Goal: Check status: Check status

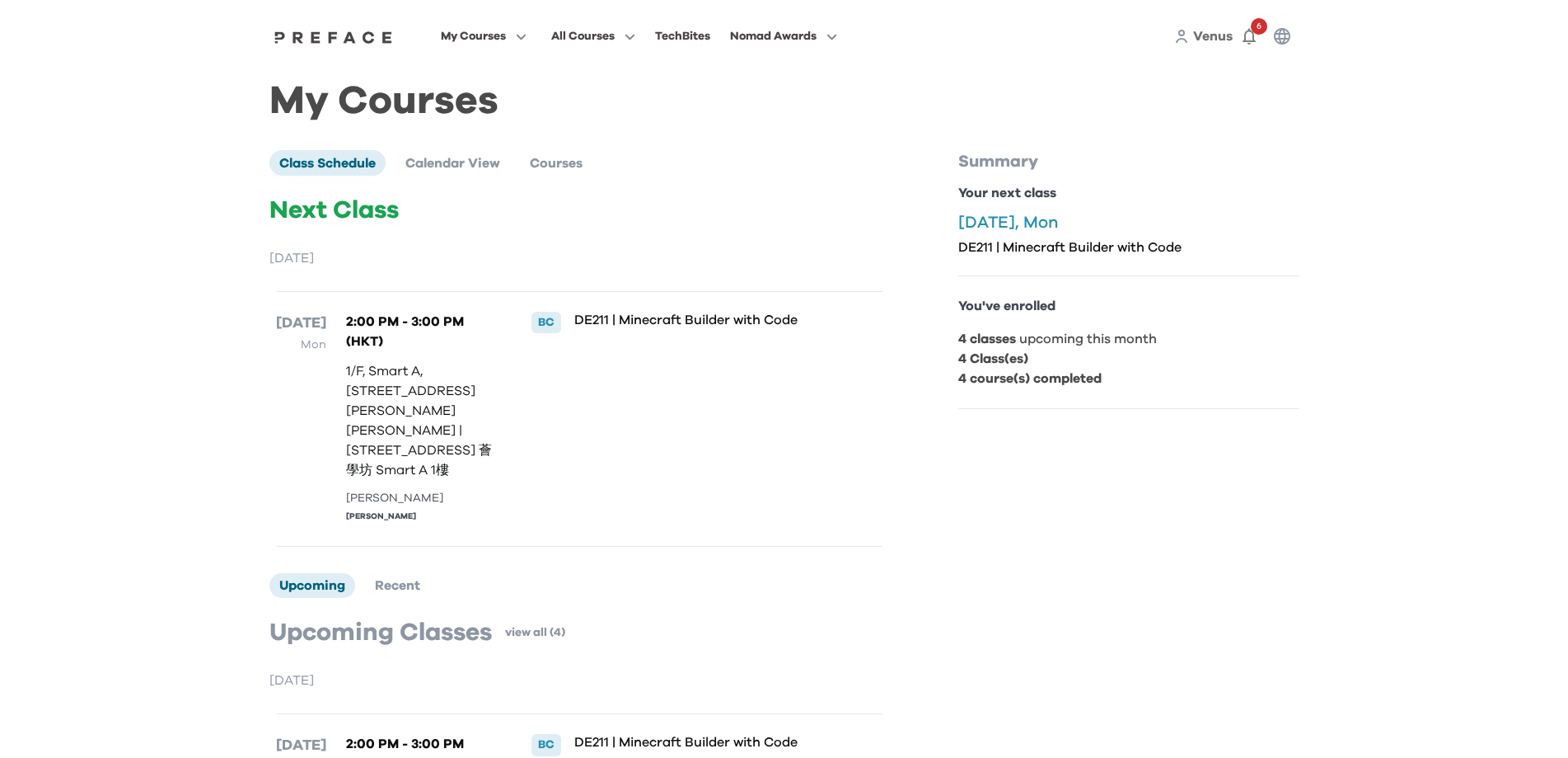
click at [503, 465] on div "18 Aug Mon 2:00 PM - 3:00 PM (HKT) 1/F, Smart A, 348-352 Prince Edward Road Wes…" at bounding box center [579, 419] width 607 height 255
click at [1245, 35] on icon "button" at bounding box center [1250, 38] width 13 height 17
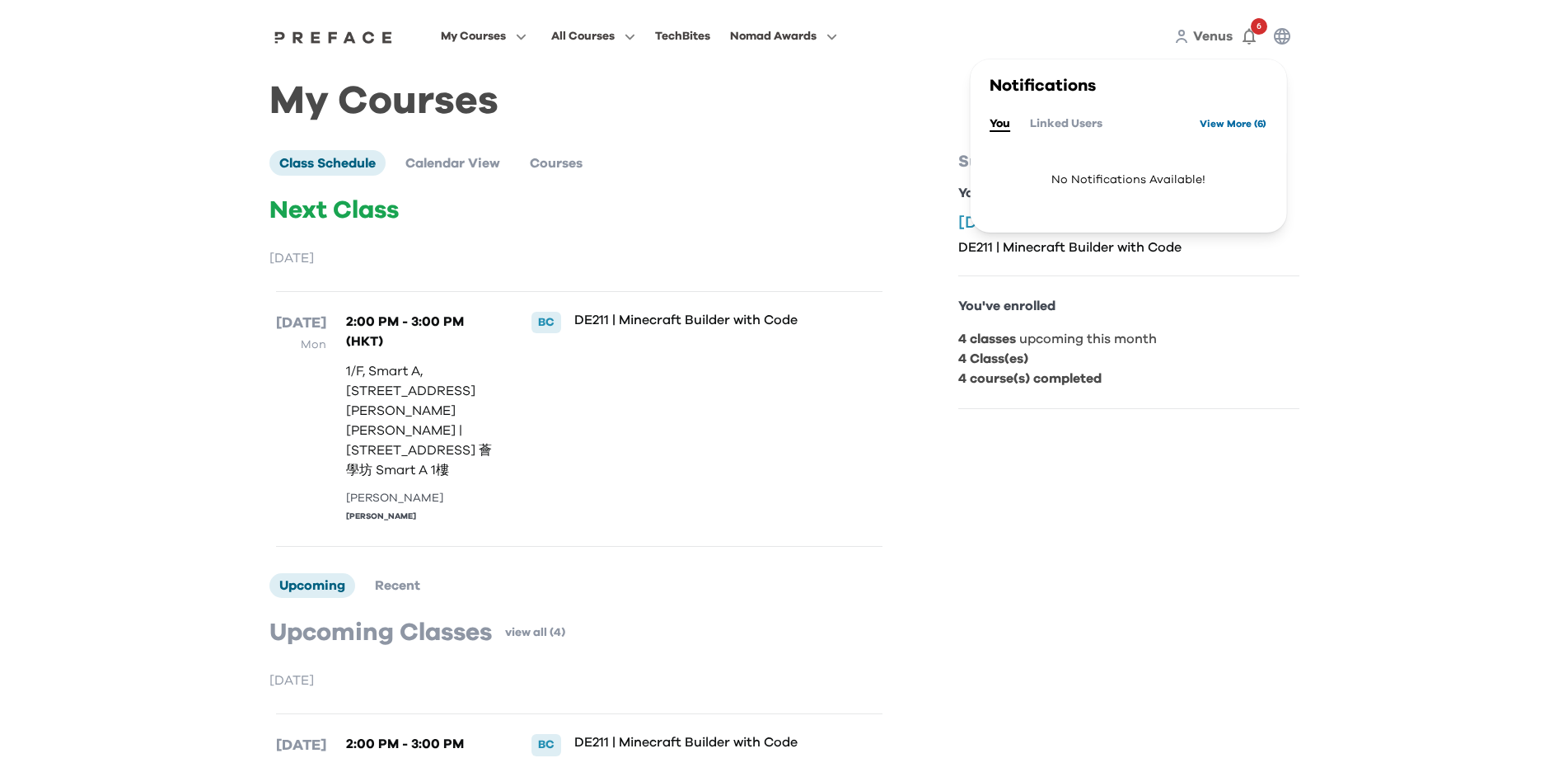
click at [1225, 126] on link "View More ( 6 )" at bounding box center [1234, 123] width 67 height 27
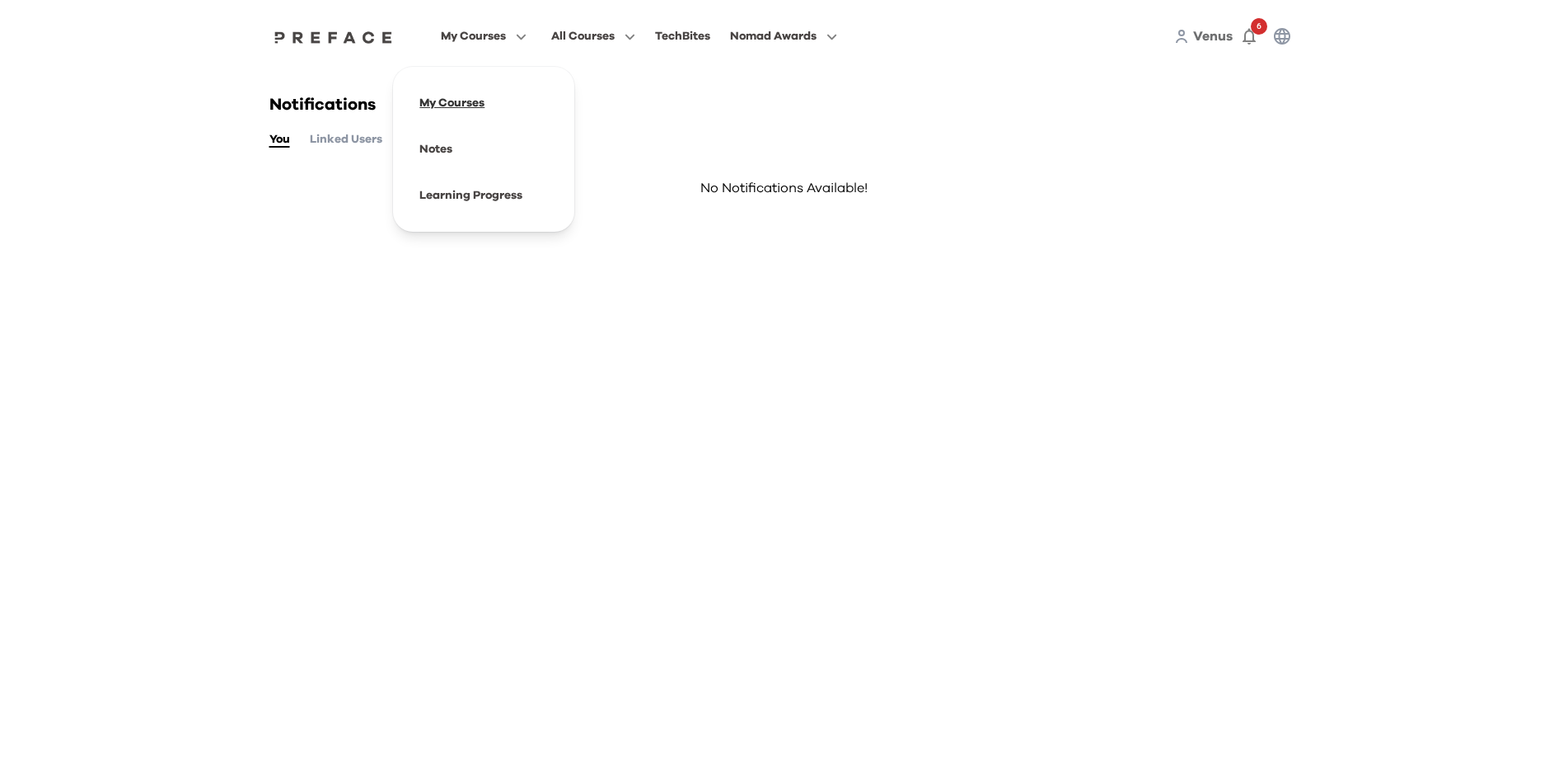
click at [467, 93] on span at bounding box center [483, 103] width 155 height 46
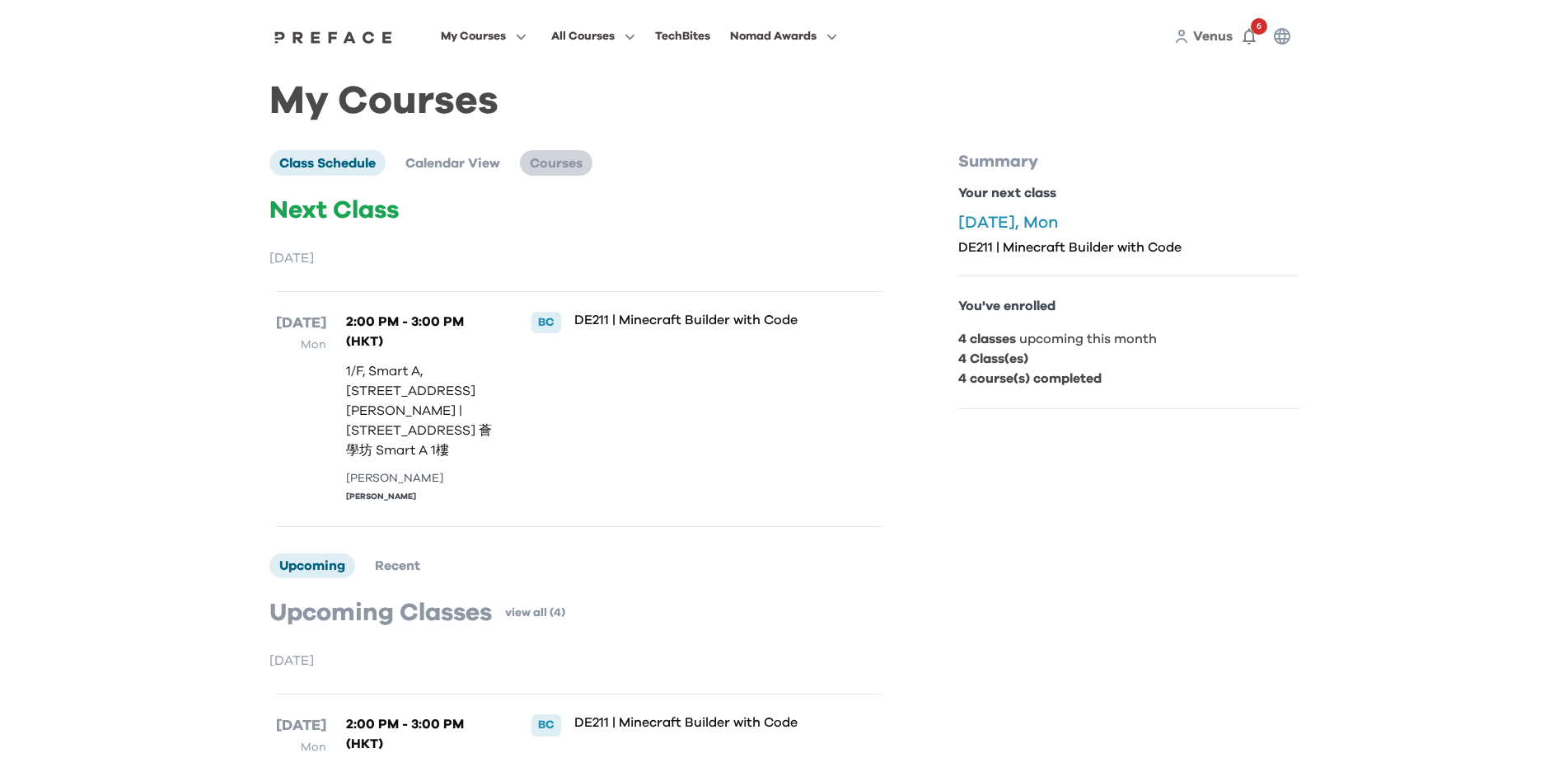
click at [567, 162] on span "Courses" at bounding box center [556, 163] width 53 height 13
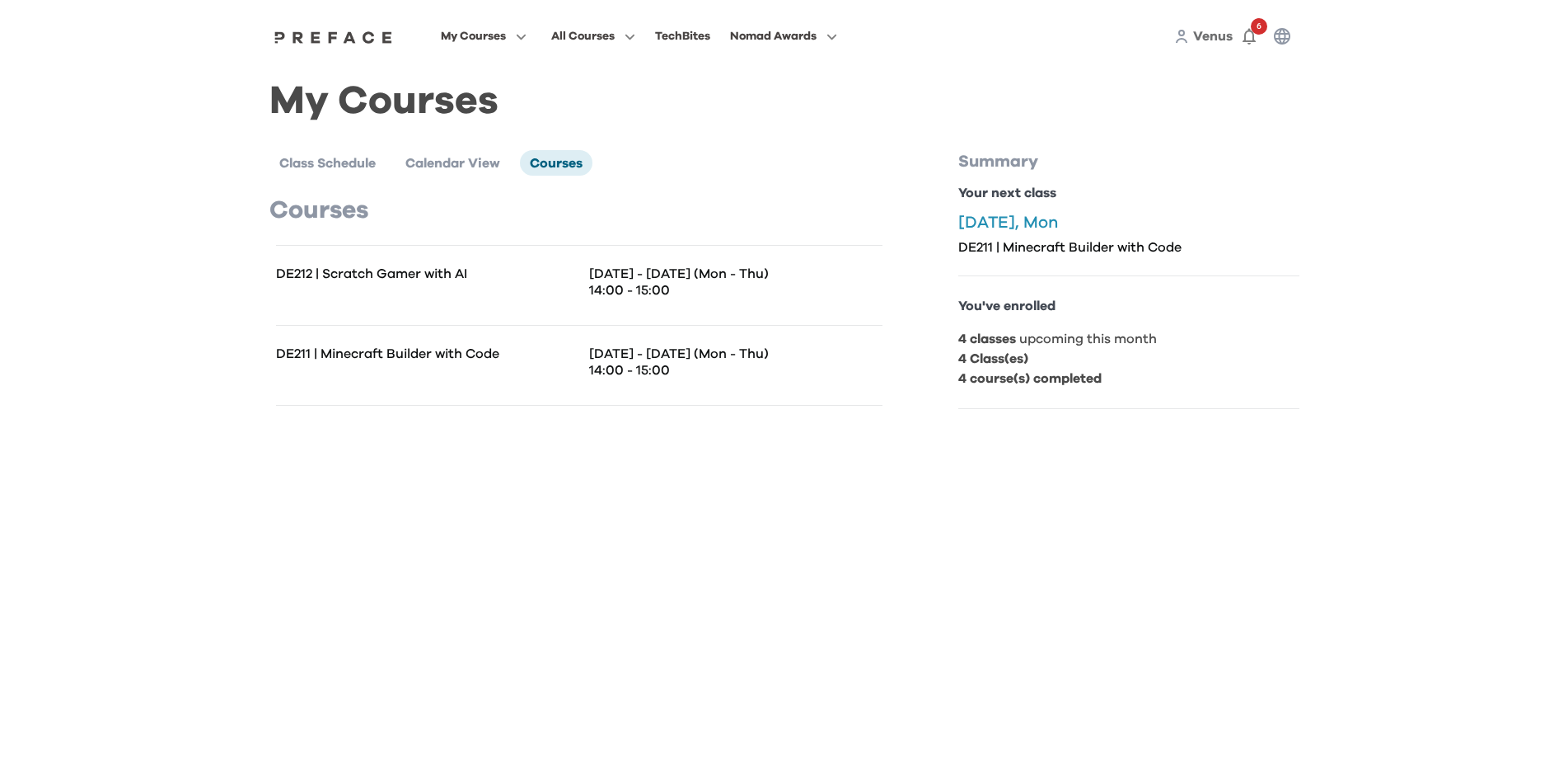
click at [260, 162] on div "My Courses Class Schedule Calendar View Courses Courses DE212 | Scratch Gamer w…" at bounding box center [784, 256] width 1055 height 368
click at [307, 161] on span "Class Schedule" at bounding box center [328, 163] width 97 height 13
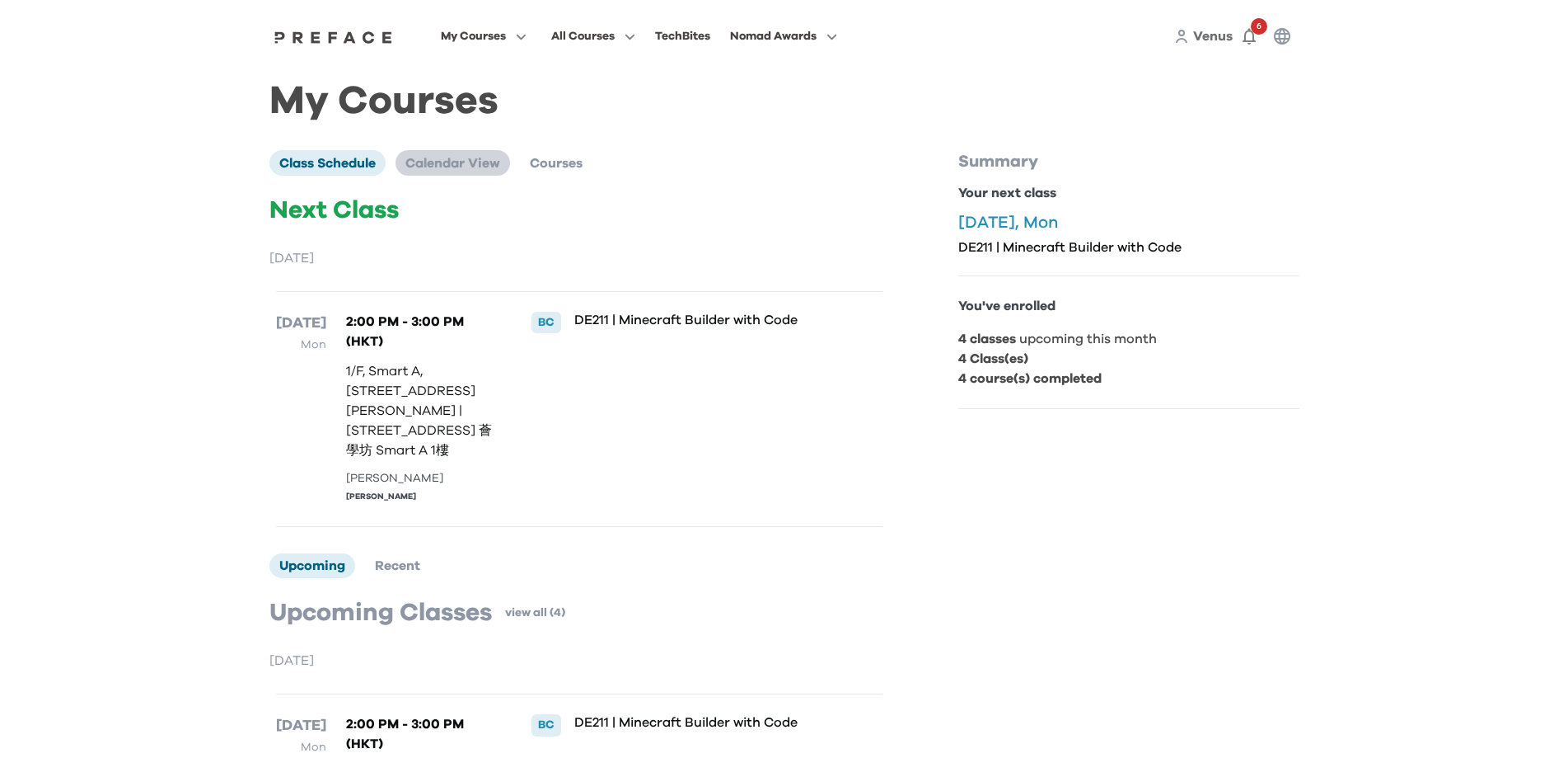
click at [438, 159] on span "Calendar View" at bounding box center [453, 163] width 95 height 13
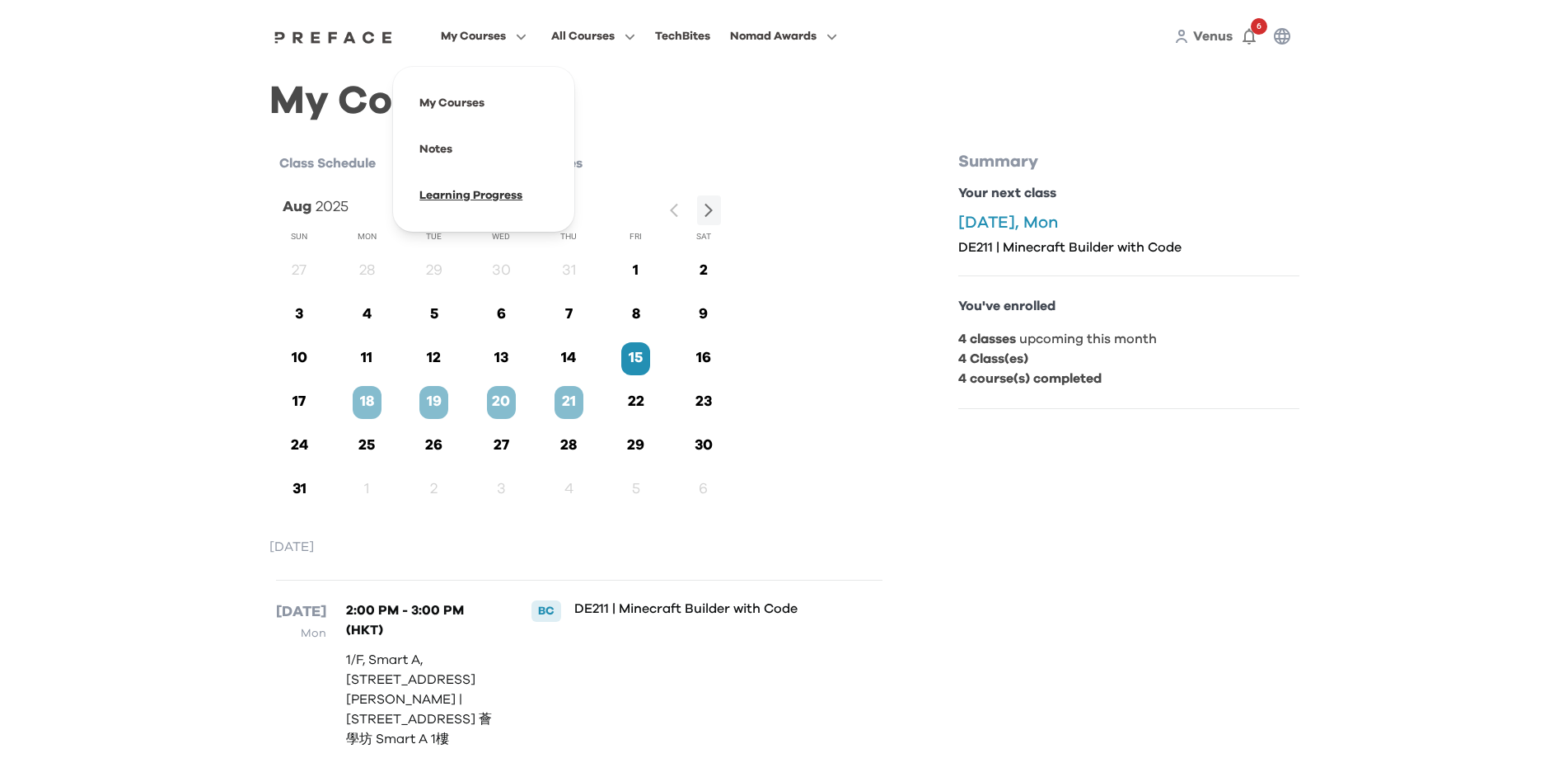
click at [453, 200] on span at bounding box center [483, 195] width 155 height 46
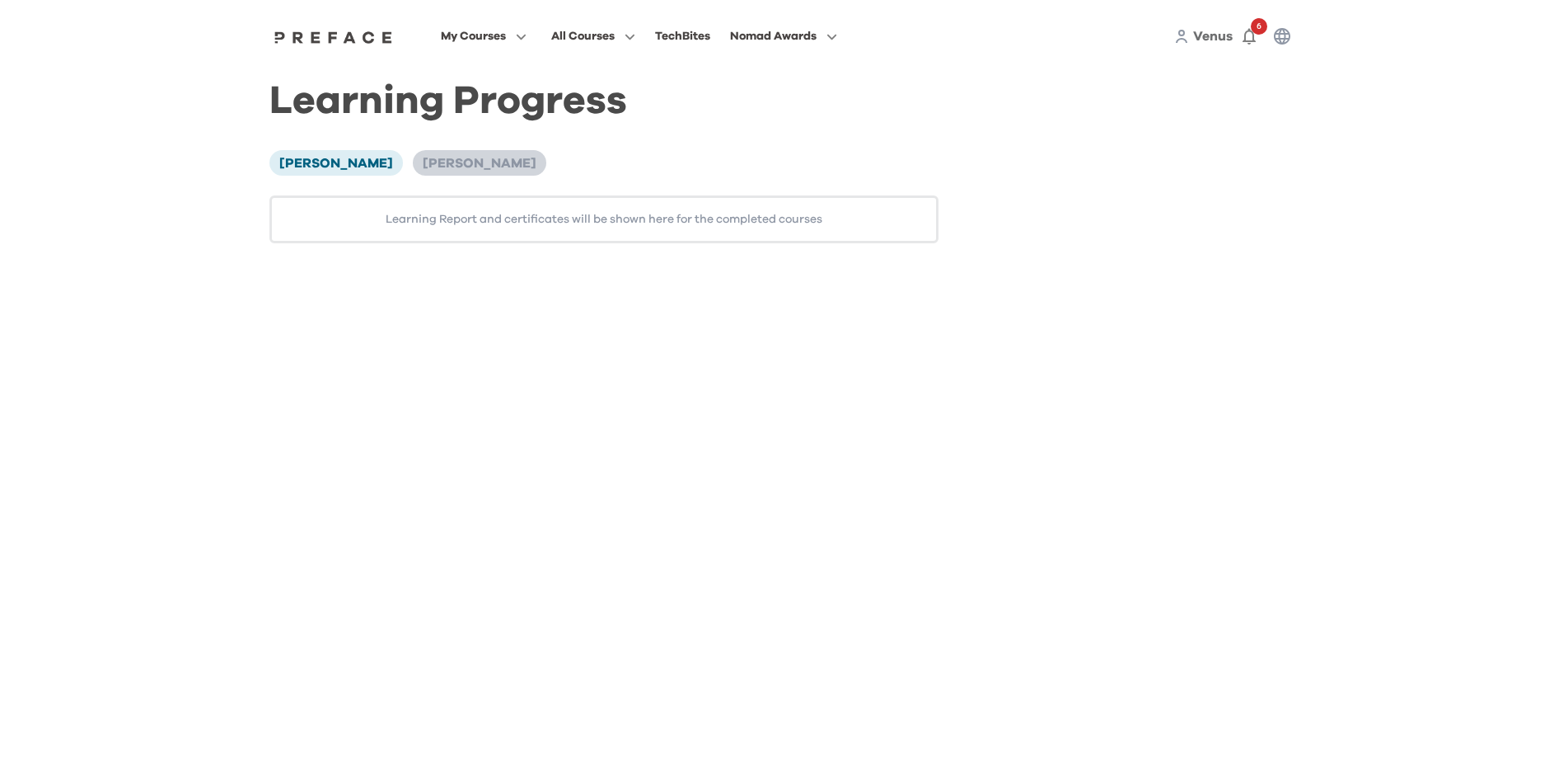
click at [423, 166] on span "[PERSON_NAME]" at bounding box center [479, 163] width 113 height 13
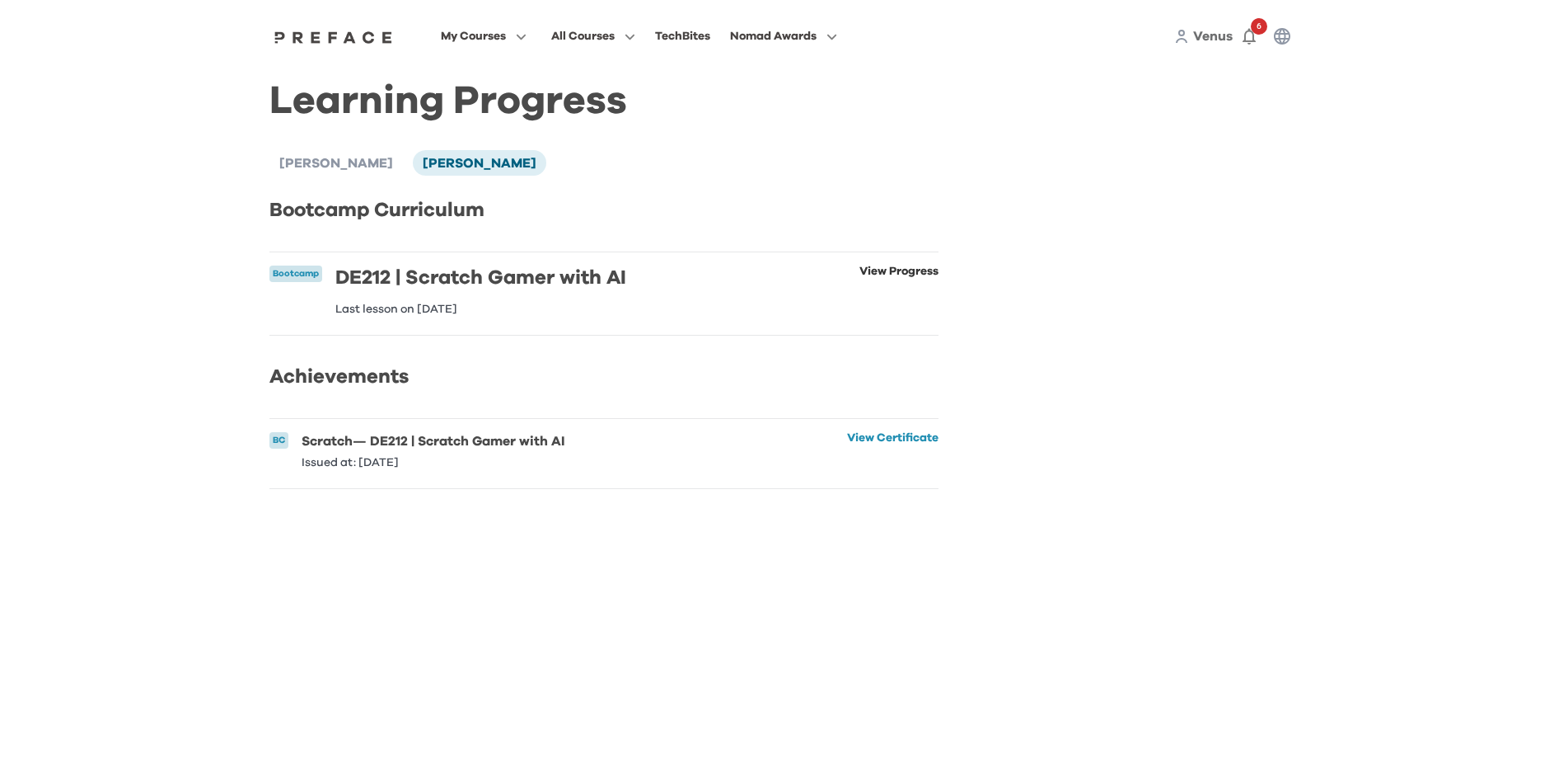
click at [884, 274] on link "View Progress" at bounding box center [899, 289] width 79 height 49
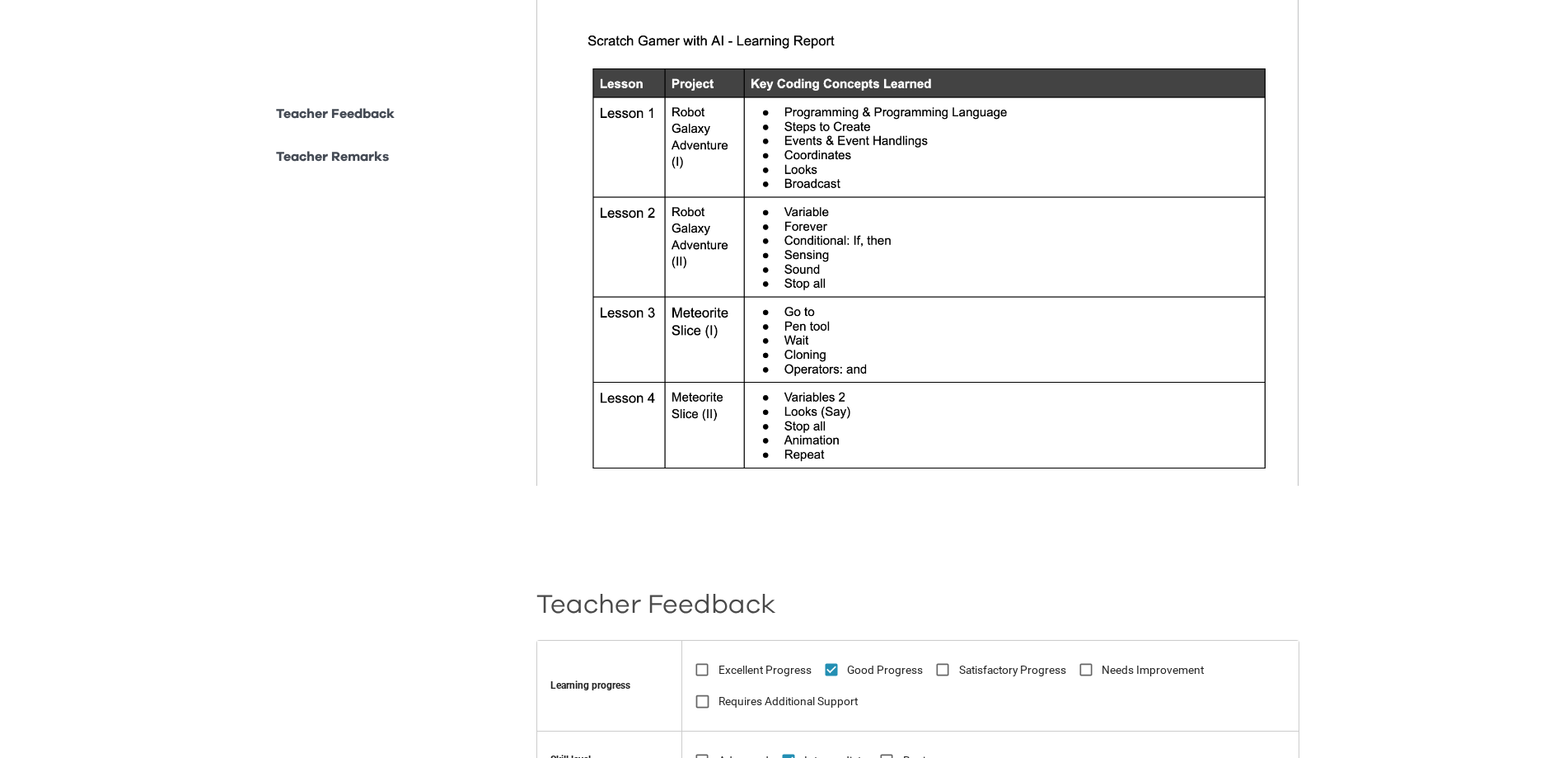
scroll to position [494, 0]
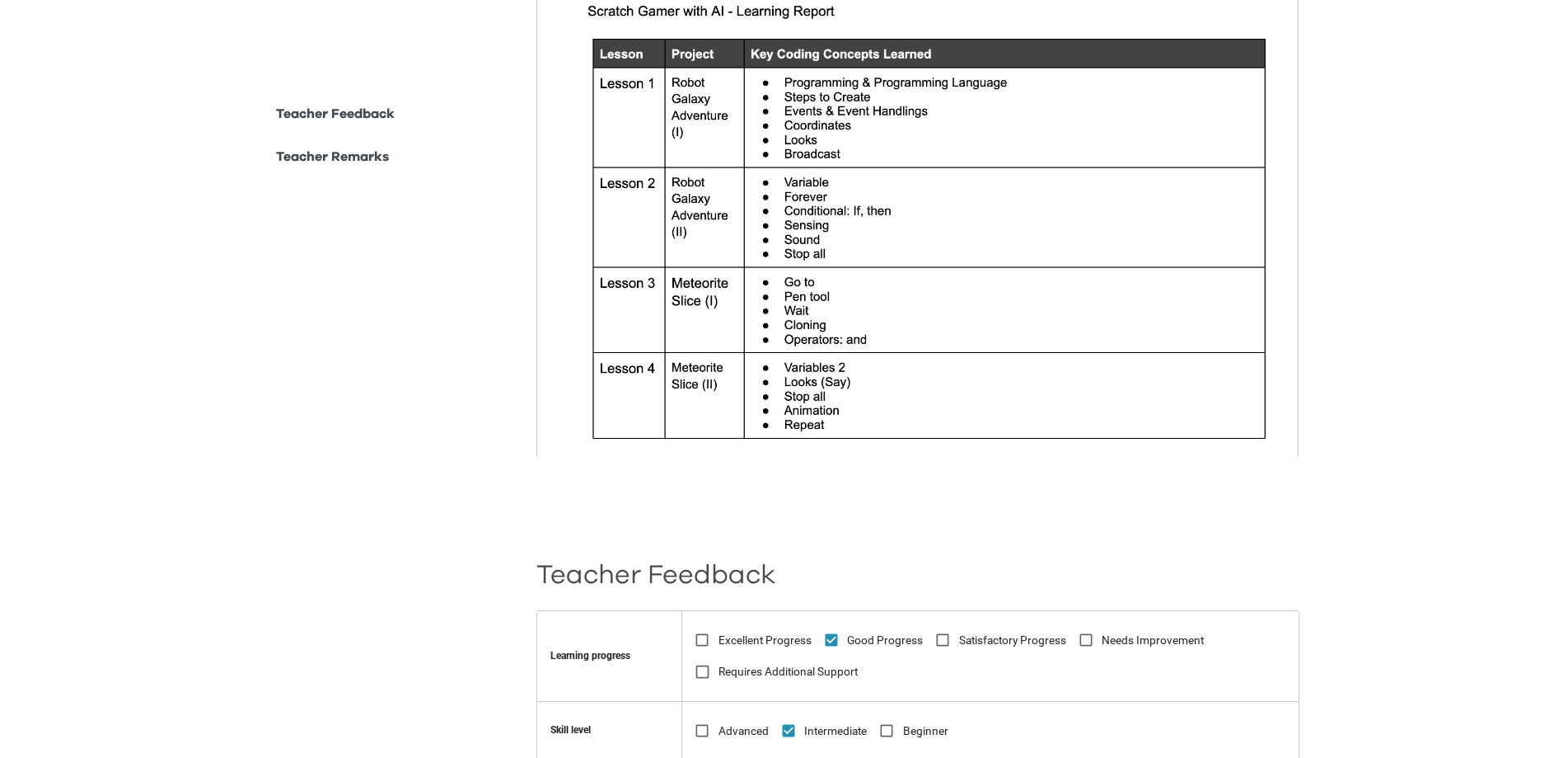
drag, startPoint x: 1481, startPoint y: 526, endPoint x: 1480, endPoint y: 547, distance: 21.0
click at [1481, 526] on div "**********" at bounding box center [784, 479] width 1568 height 1946
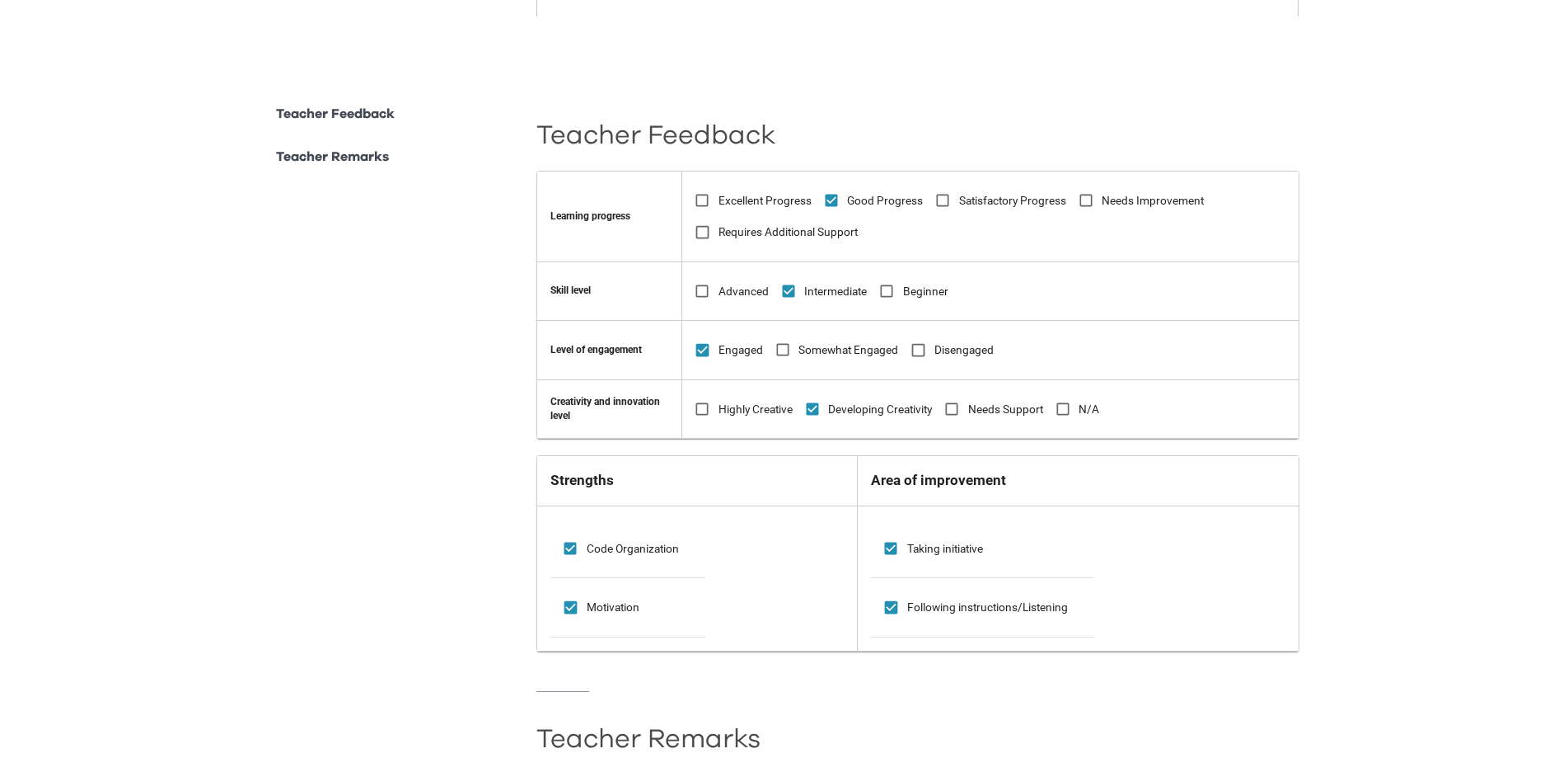
scroll to position [1201, 0]
